Goal: Information Seeking & Learning: Understand process/instructions

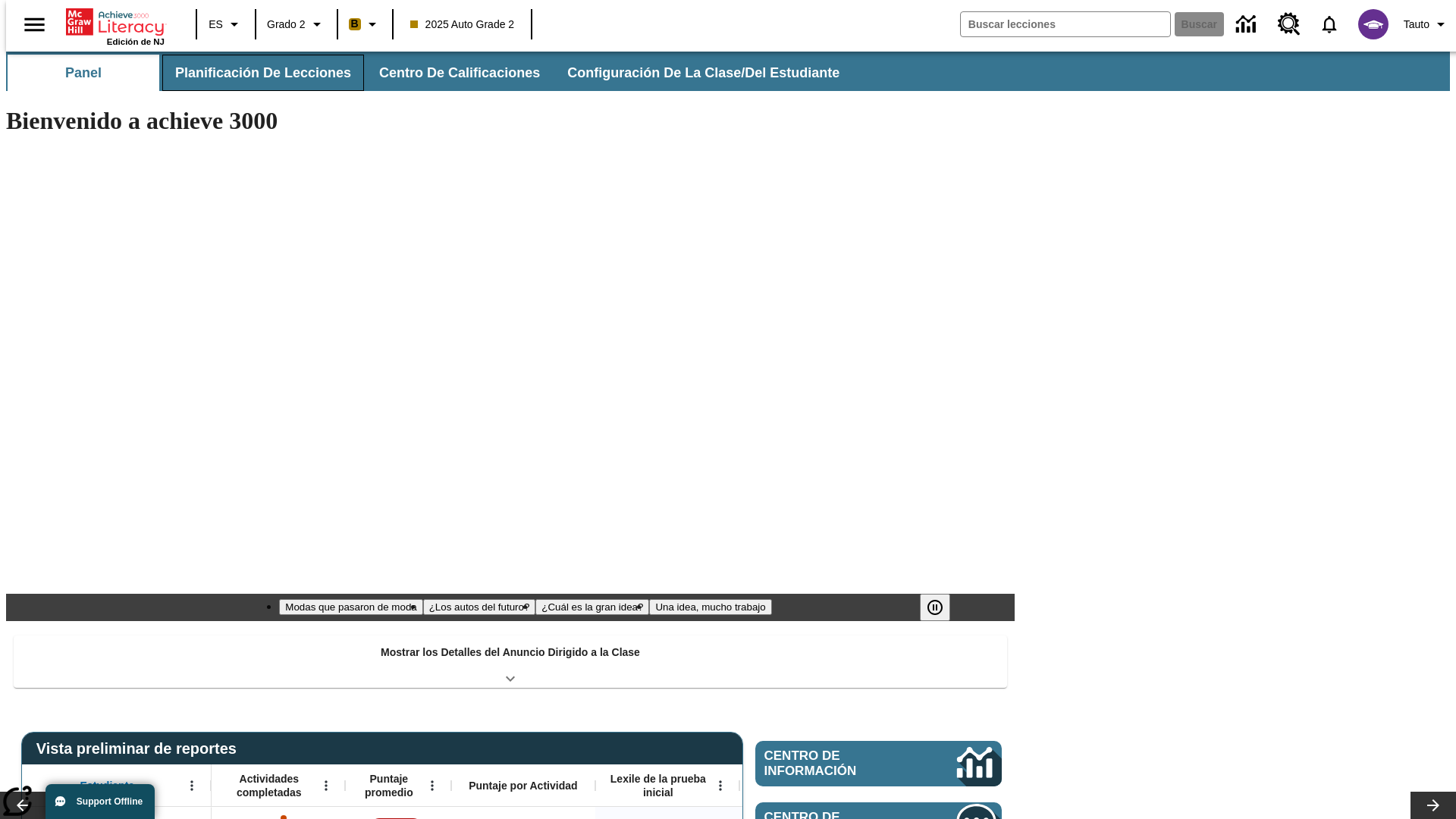
click at [254, 73] on span "Planificación de lecciones" at bounding box center [263, 73] width 176 height 17
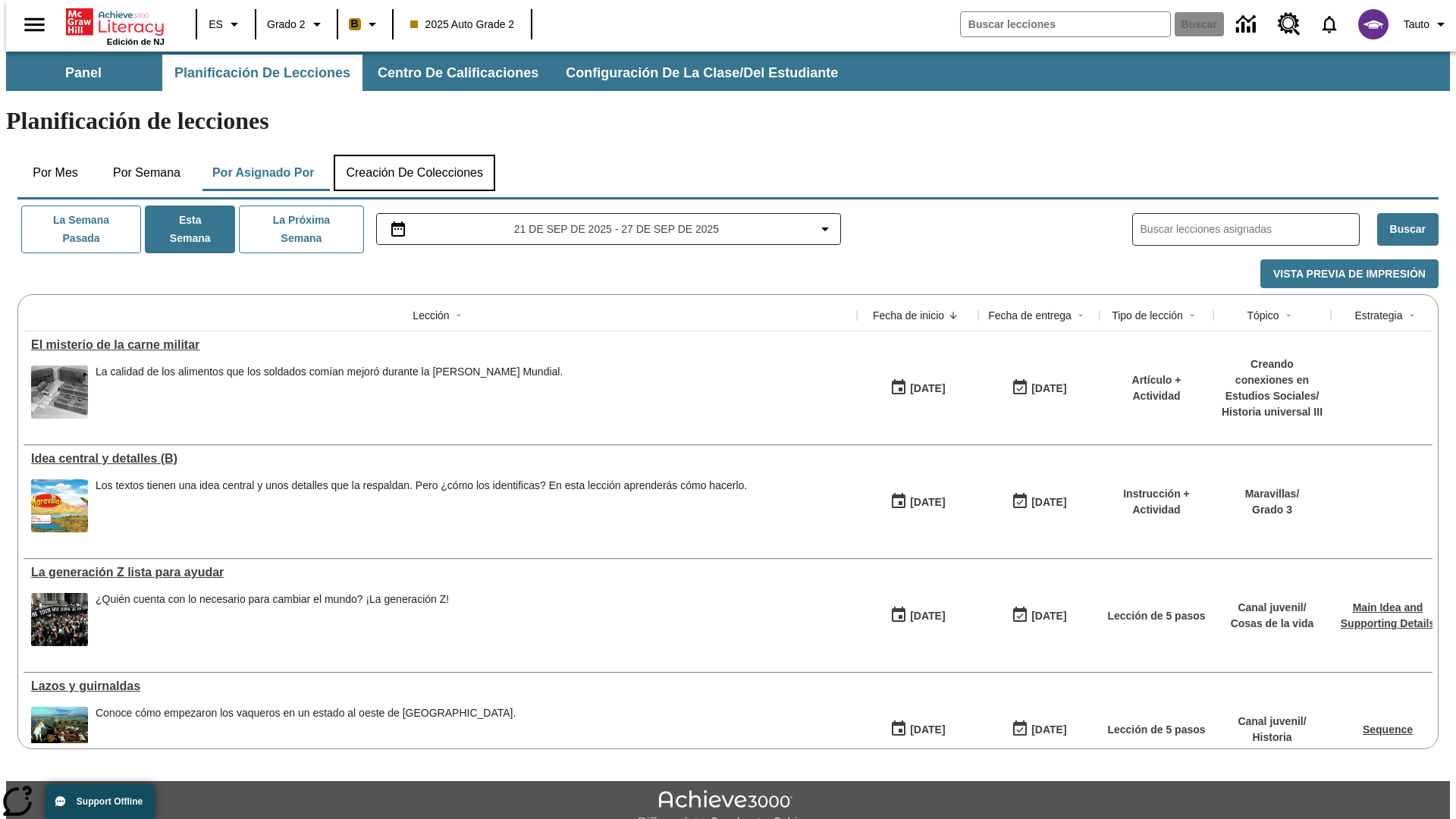
click at [414, 154] on button "Creación de colecciones" at bounding box center [414, 173] width 162 height 37
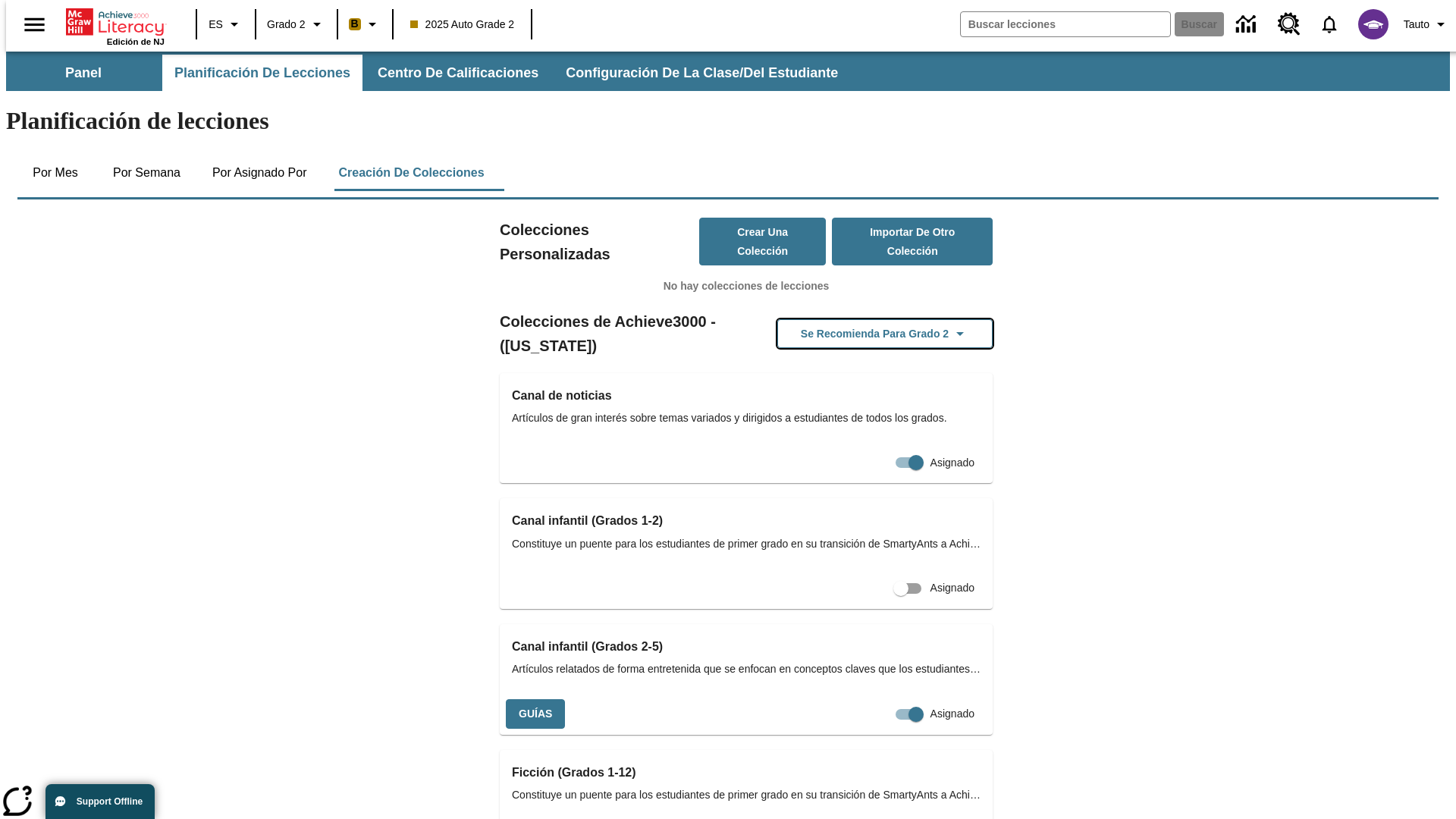
click at [860, 320] on button "Se recomienda para Grado 2" at bounding box center [885, 334] width 216 height 29
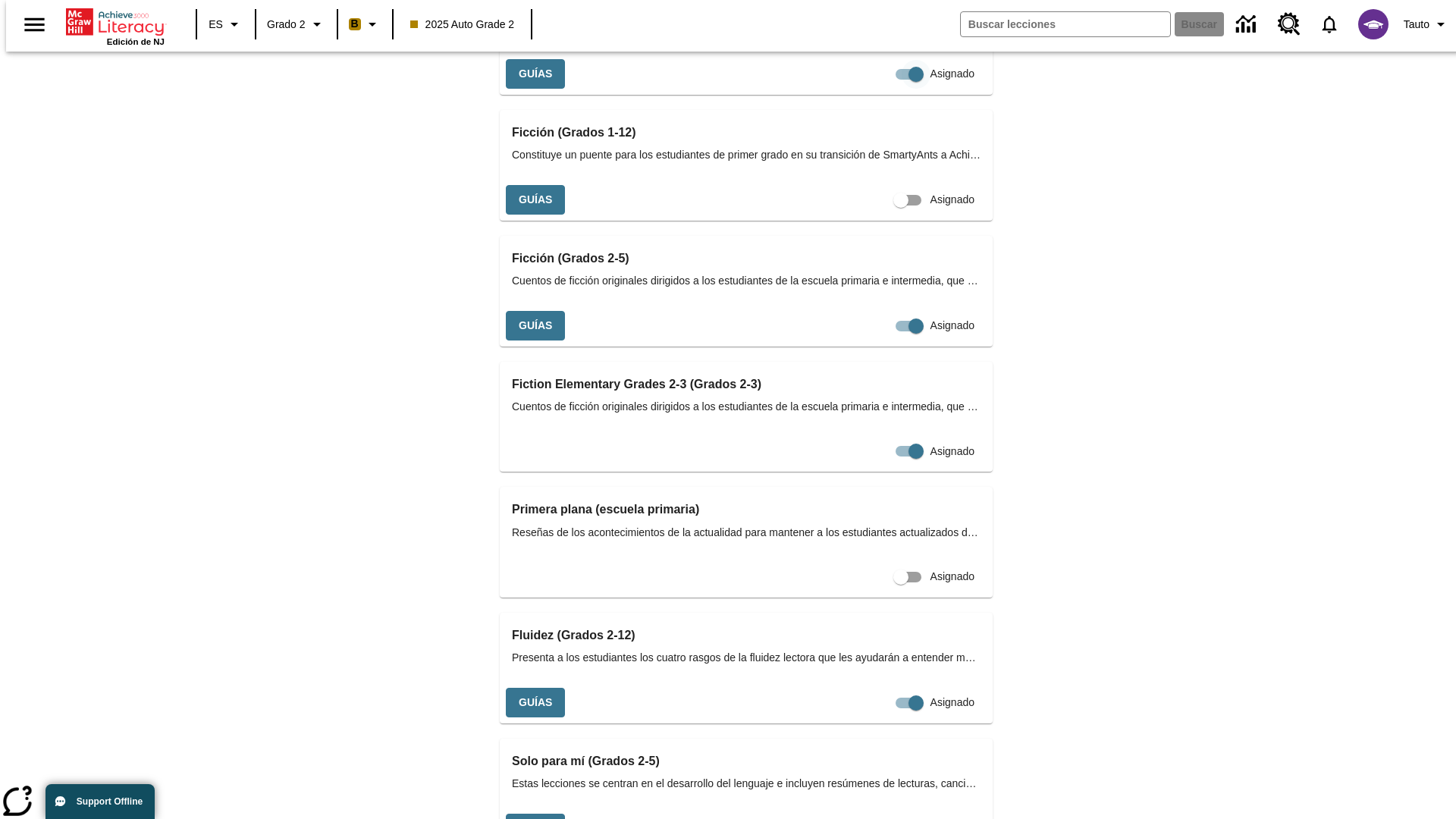
click at [873, 89] on input "Asignado" at bounding box center [916, 73] width 86 height 28
checkbox input "false"
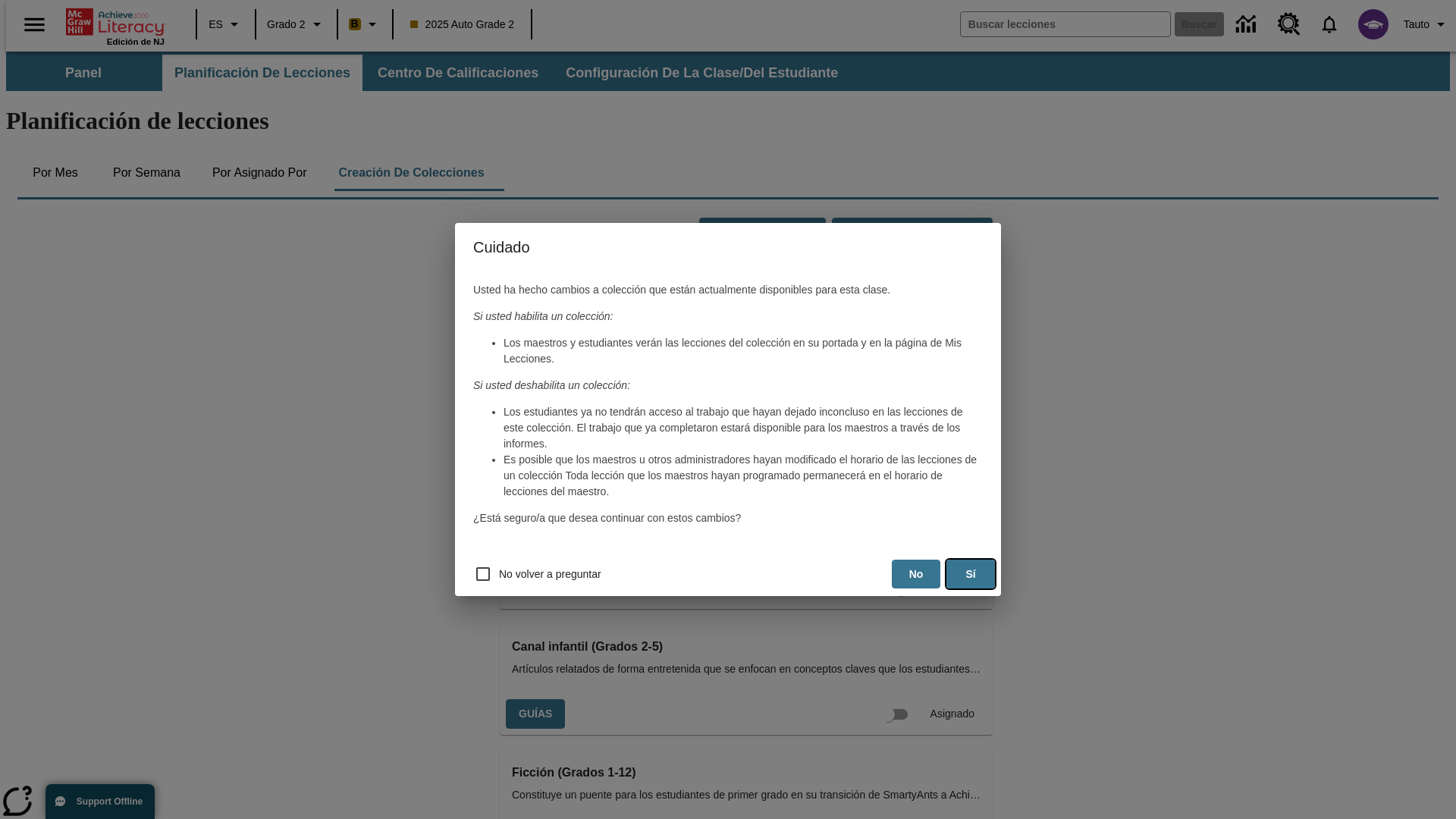
click at [970, 574] on button "Sí" at bounding box center [970, 575] width 49 height 29
